Goal: Check status

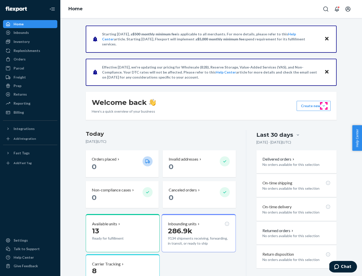
click at [324, 106] on button "Create new Create new inbound Create new order Create new product" at bounding box center [314, 106] width 34 height 10
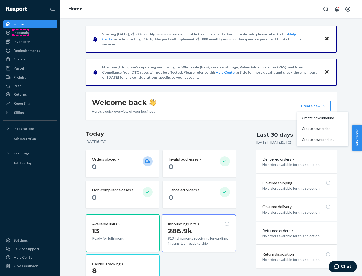
click at [21, 33] on div "Inbounds" at bounding box center [21, 32] width 15 height 5
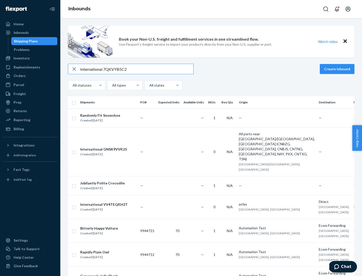
type input "International 7QKVYB5C29"
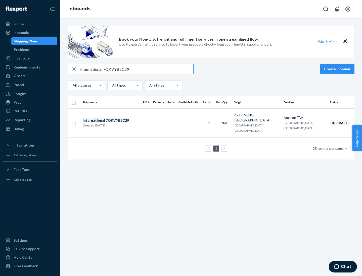
click at [114, 123] on div "Created [DATE]" at bounding box center [106, 125] width 46 height 5
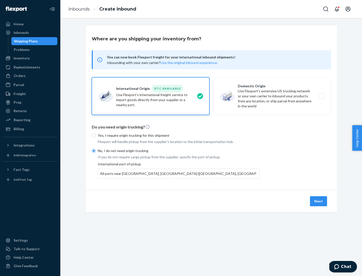
click at [319, 201] on button "Next" at bounding box center [318, 202] width 17 height 10
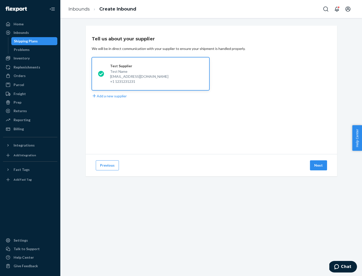
click at [319, 166] on button "Next" at bounding box center [318, 166] width 17 height 10
